Goal: Information Seeking & Learning: Learn about a topic

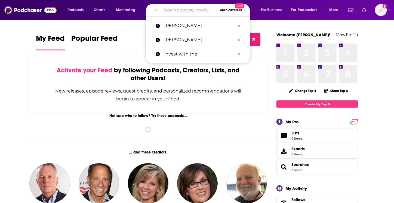
click at [175, 9] on input "Search podcasts, credits, & more..." at bounding box center [189, 10] width 57 height 9
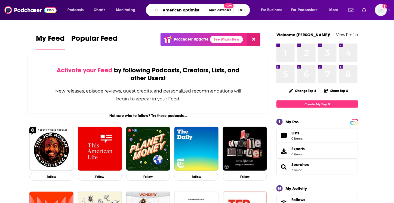
type input "american optimist"
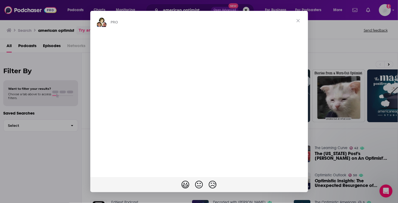
click at [298, 22] on span "Close" at bounding box center [299, 21] width 20 height 20
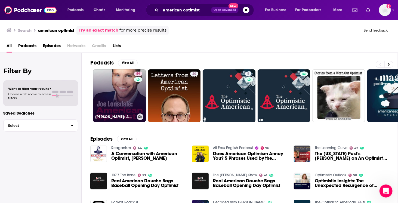
click at [126, 91] on link "59 [PERSON_NAME]: American Optimist" at bounding box center [119, 95] width 53 height 53
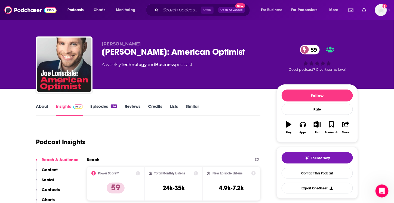
scroll to position [82, 0]
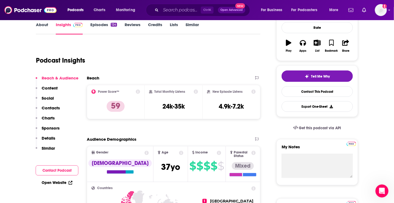
click at [55, 87] on p "Content" at bounding box center [50, 87] width 16 height 5
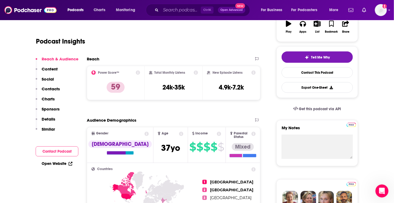
scroll to position [101, 0]
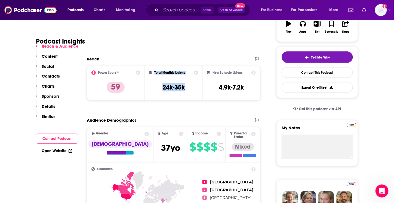
drag, startPoint x: 153, startPoint y: 69, endPoint x: 182, endPoint y: 89, distance: 34.9
click at [188, 88] on div "Total Monthly Listens 24k-35k" at bounding box center [174, 83] width 58 height 34
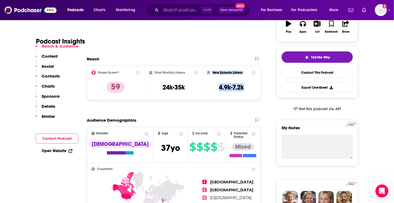
drag, startPoint x: 211, startPoint y: 68, endPoint x: 246, endPoint y: 89, distance: 40.8
click at [246, 89] on div "New Episode Listens 4.9k-7.2k" at bounding box center [232, 83] width 58 height 34
copy div "New Episode Listens 4.9k-7.2k"
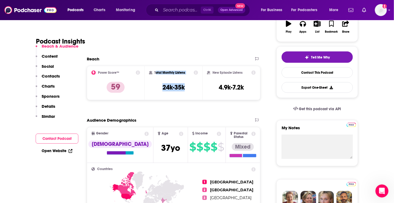
drag, startPoint x: 156, startPoint y: 68, endPoint x: 186, endPoint y: 87, distance: 35.9
click at [186, 87] on div "Total Monthly Listens 24k-35k" at bounding box center [174, 83] width 58 height 34
copy div "otal Monthly Listens 24k-35k"
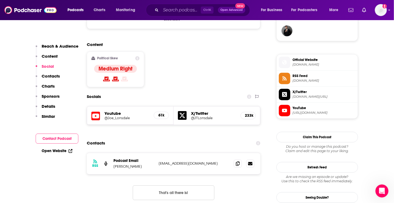
scroll to position [455, 0]
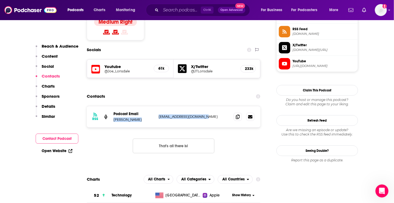
drag, startPoint x: 156, startPoint y: 87, endPoint x: 208, endPoint y: 89, distance: 52.0
click at [0, 0] on div "Podcast Email [PERSON_NAME] [EMAIL_ADDRESS][DOMAIN_NAME] [EMAIL_ADDRESS][DOMAIN…" at bounding box center [0, 0] width 0 height 0
copy div "[PERSON_NAME] [EMAIL_ADDRESS][DOMAIN_NAME]"
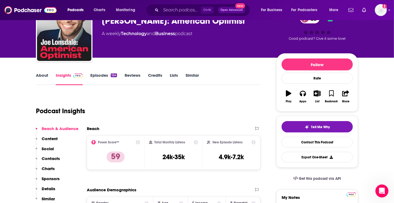
scroll to position [0, 0]
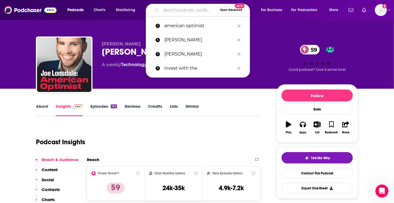
click at [183, 7] on input "Search podcasts, credits, & more..." at bounding box center [189, 10] width 57 height 9
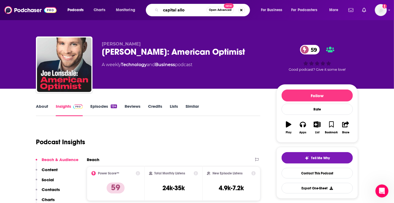
type input "capital all"
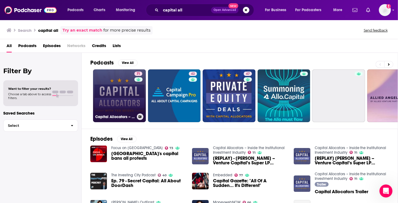
click at [123, 94] on link "71 Capital Allocators – Inside the Institutional Investment Industry" at bounding box center [119, 95] width 53 height 53
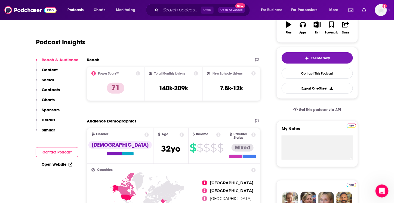
scroll to position [136, 0]
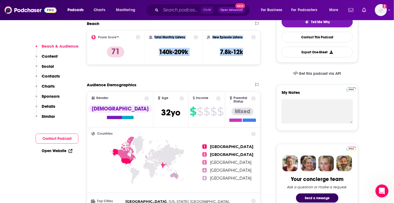
drag, startPoint x: 150, startPoint y: 36, endPoint x: 238, endPoint y: 50, distance: 89.4
click at [254, 51] on div "Power Score™ 71 Total Monthly Listens 140k-209k New Episode Listens 7.8k-12k" at bounding box center [174, 47] width 174 height 34
copy div "Total Monthly Listens 140k-209k New Episode Listens 7.8k-12k"
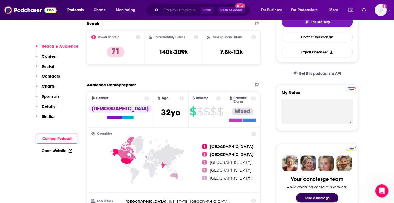
click at [172, 12] on input "Search podcasts, credits, & more..." at bounding box center [181, 10] width 40 height 9
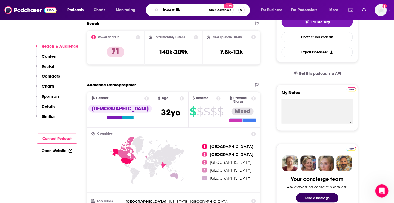
type input "invest like"
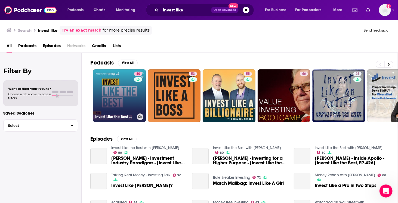
click at [120, 85] on link "80 Invest Like the Best with [PERSON_NAME]" at bounding box center [119, 95] width 53 height 53
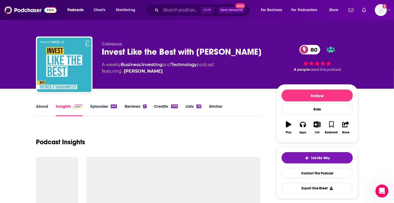
scroll to position [82, 0]
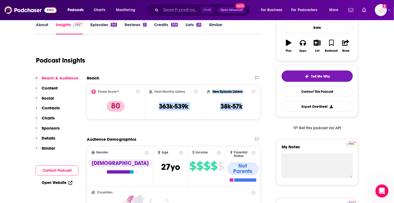
drag, startPoint x: 157, startPoint y: 103, endPoint x: 182, endPoint y: 92, distance: 27.9
click at [241, 101] on div "Power Score™ 80 Total Monthly Listens 363k-539k New Episode Listens 38k-57k" at bounding box center [174, 102] width 174 height 34
drag, startPoint x: 155, startPoint y: 87, endPoint x: 250, endPoint y: 104, distance: 96.4
click at [250, 104] on div "Power Score™ 80 Total Monthly Listens 363k-539k New Episode Listens 38k-57k" at bounding box center [174, 102] width 174 height 34
copy div "Total Monthly Listens 363k-539k New Episode Listens 38k-57k"
